Goal: Task Accomplishment & Management: Manage account settings

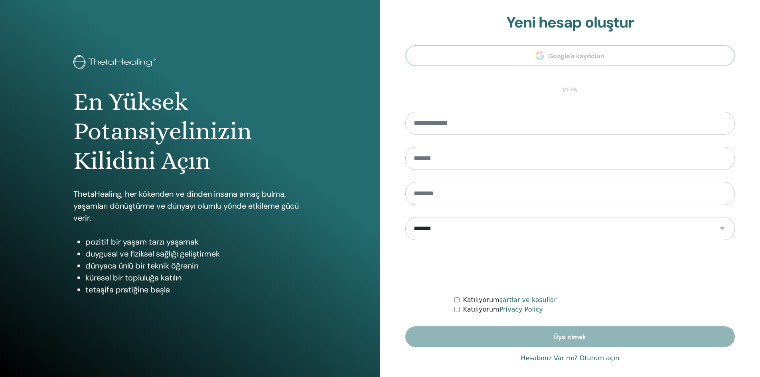
click at [598, 360] on link "Hesabınız Var mı? Oturum açın" at bounding box center [570, 359] width 99 height 10
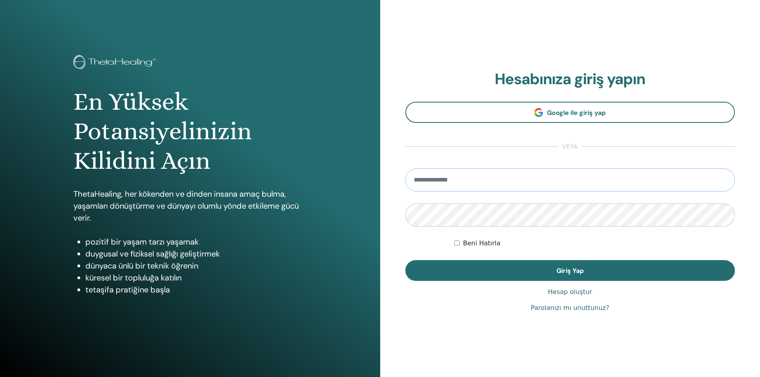
click at [445, 186] on input "email" at bounding box center [570, 179] width 330 height 23
type input "**********"
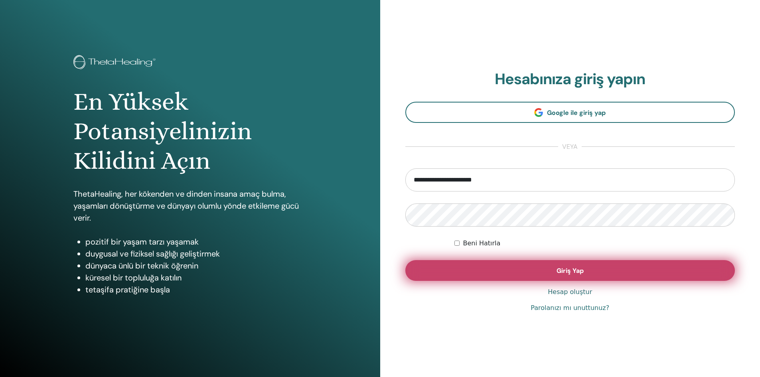
click at [550, 262] on button "Giriş Yap" at bounding box center [570, 270] width 330 height 21
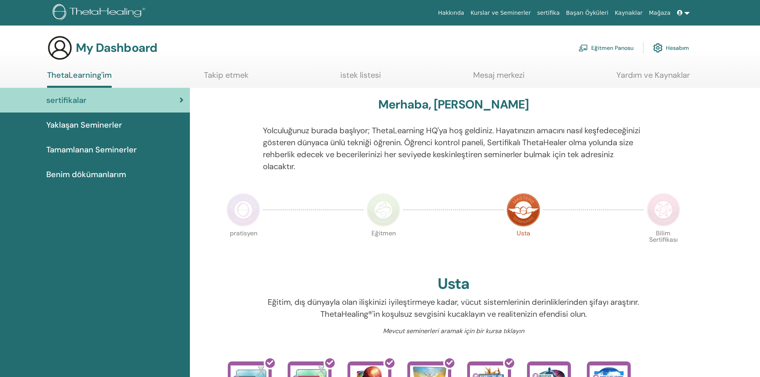
click at [609, 46] on link "Eğitmen Panosu" at bounding box center [606, 48] width 55 height 18
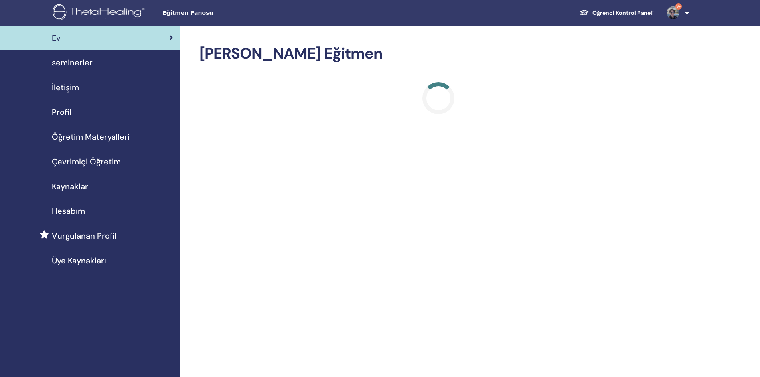
click at [75, 68] on span "seminerler" at bounding box center [72, 63] width 41 height 12
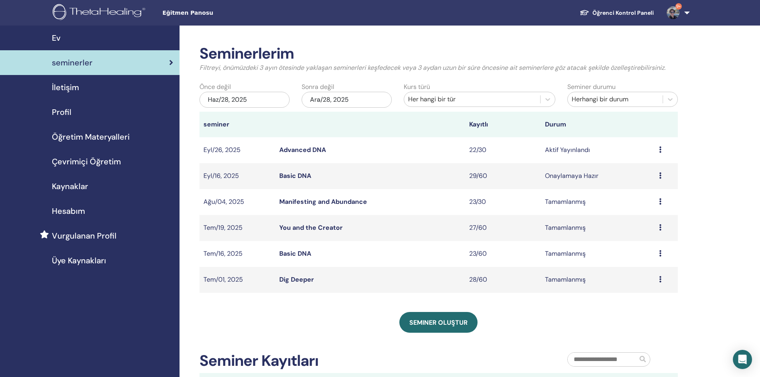
click at [660, 150] on icon at bounding box center [660, 149] width 2 height 6
click at [646, 183] on link "katılımcılar" at bounding box center [638, 180] width 32 height 8
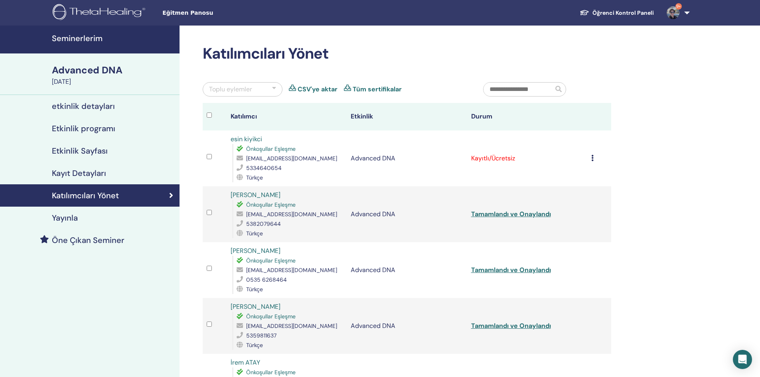
click at [592, 157] on icon at bounding box center [592, 158] width 2 height 6
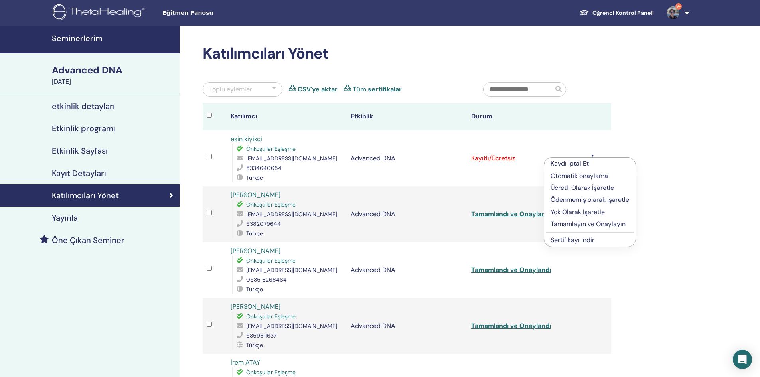
click at [569, 222] on p "Tamamlayın ve Onaylayın" at bounding box center [590, 224] width 79 height 10
